Goal: Task Accomplishment & Management: Use online tool/utility

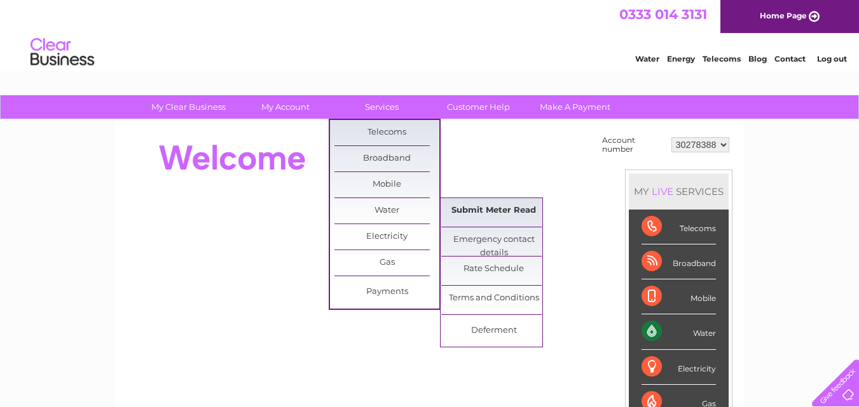
click at [458, 210] on link "Submit Meter Read" at bounding box center [493, 210] width 105 height 25
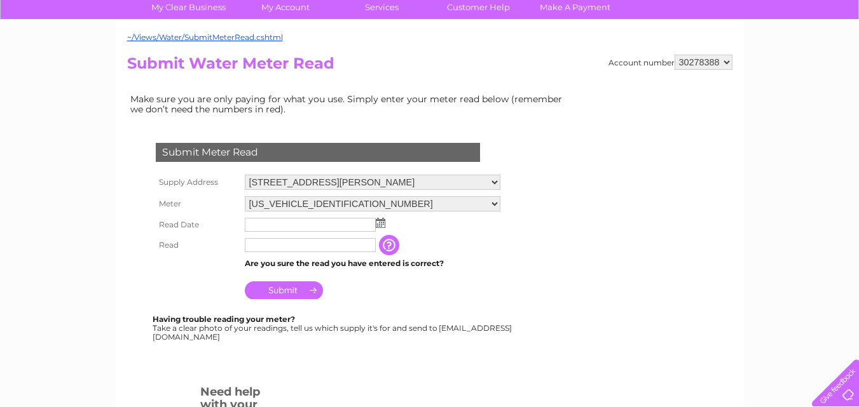
scroll to position [102, 0]
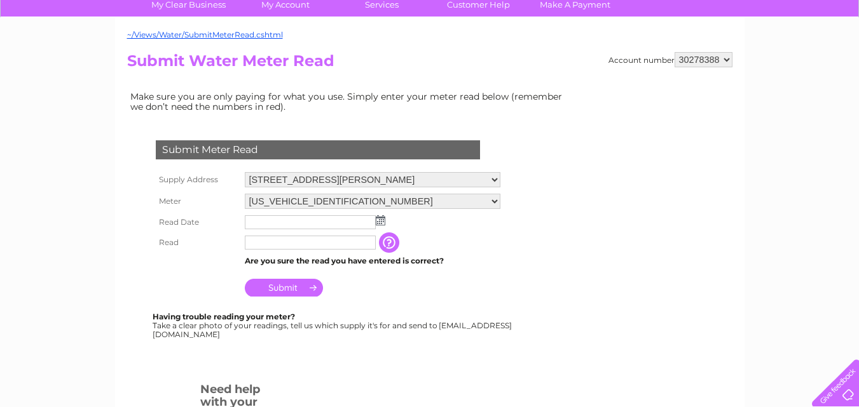
click at [382, 219] on img at bounding box center [381, 220] width 10 height 10
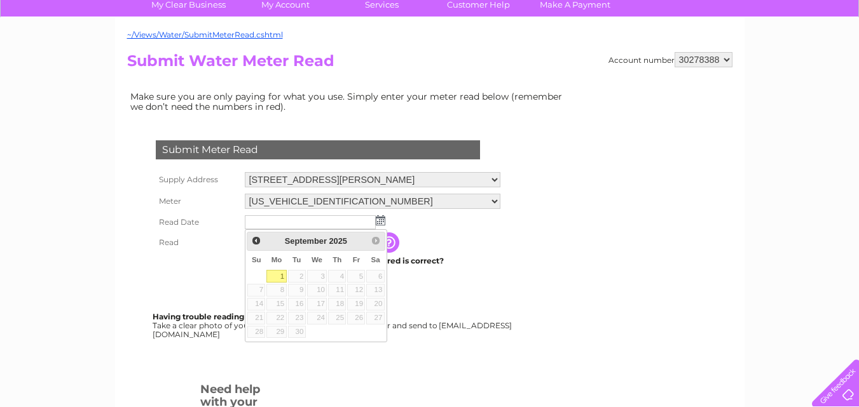
click at [271, 279] on link "1" at bounding box center [276, 276] width 20 height 13
type input "2025/09/01"
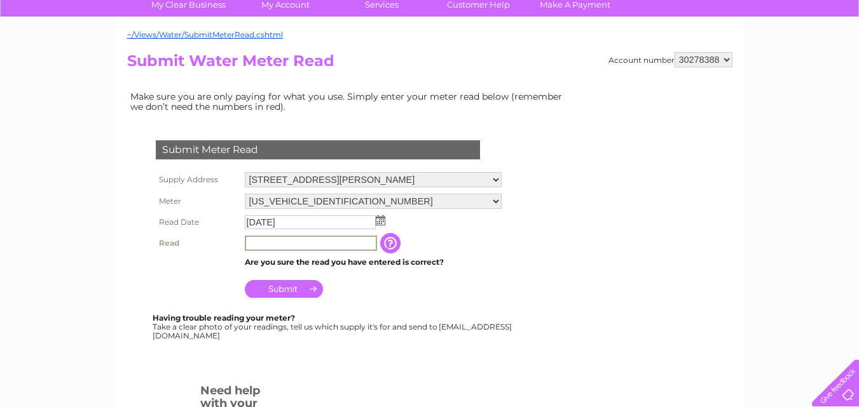
click at [276, 242] on input "text" at bounding box center [311, 243] width 132 height 15
type input "00499"
click at [275, 287] on input "Submit" at bounding box center [284, 289] width 78 height 18
